Goal: Find contact information: Find contact information

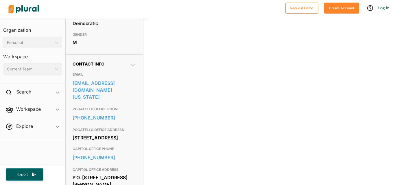
scroll to position [151, 0]
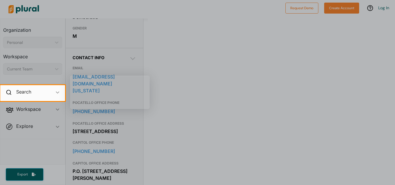
drag, startPoint x: 115, startPoint y: 135, endPoint x: 76, endPoint y: 128, distance: 39.4
click at [76, 128] on body "Request Demo Create Account Log In Organization Personal ic_keyboard_arrow_down…" at bounding box center [197, 92] width 395 height 185
click at [150, 128] on div at bounding box center [197, 143] width 395 height 84
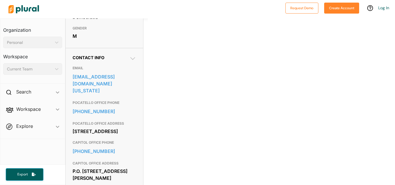
drag, startPoint x: 118, startPoint y: 136, endPoint x: 72, endPoint y: 128, distance: 47.2
click at [72, 128] on div "Contact Info EMAIL [EMAIL_ADDRESS][DOMAIN_NAME][US_STATE] POCATELLO OFFICE PHON…" at bounding box center [104, 122] width 77 height 148
copy div "[STREET_ADDRESS]"
